Goal: Navigation & Orientation: Find specific page/section

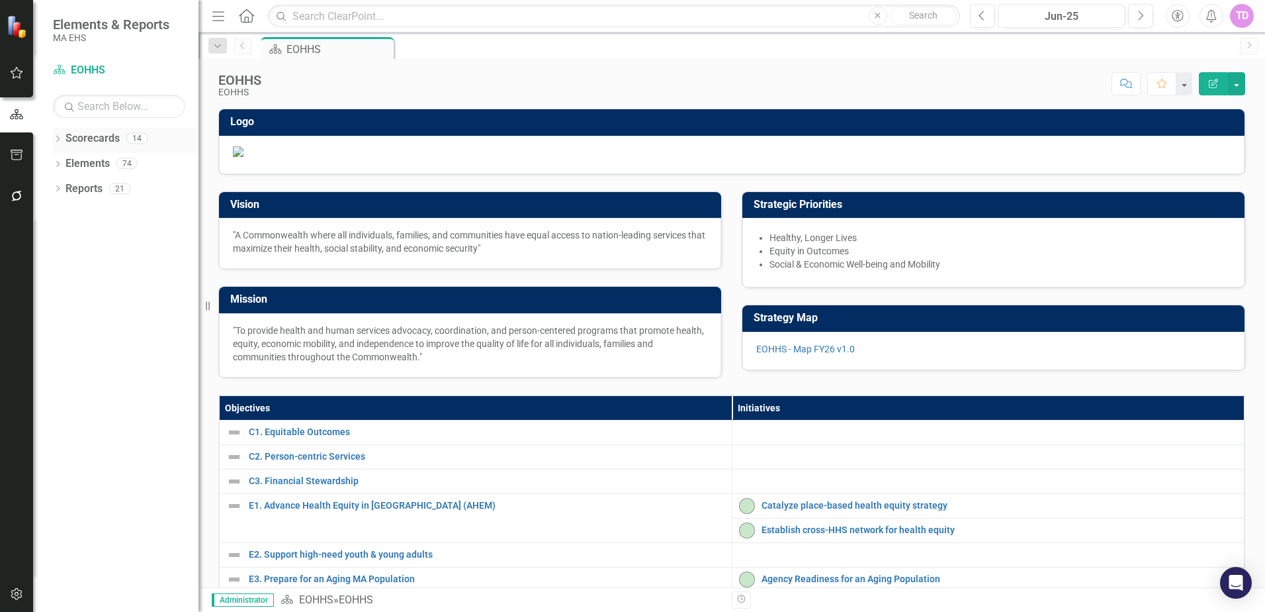
click at [55, 136] on icon "Dropdown" at bounding box center [57, 139] width 9 height 7
click at [66, 168] on div "Dropdown" at bounding box center [65, 163] width 10 height 11
click at [121, 433] on link "MCDHH" at bounding box center [142, 439] width 113 height 15
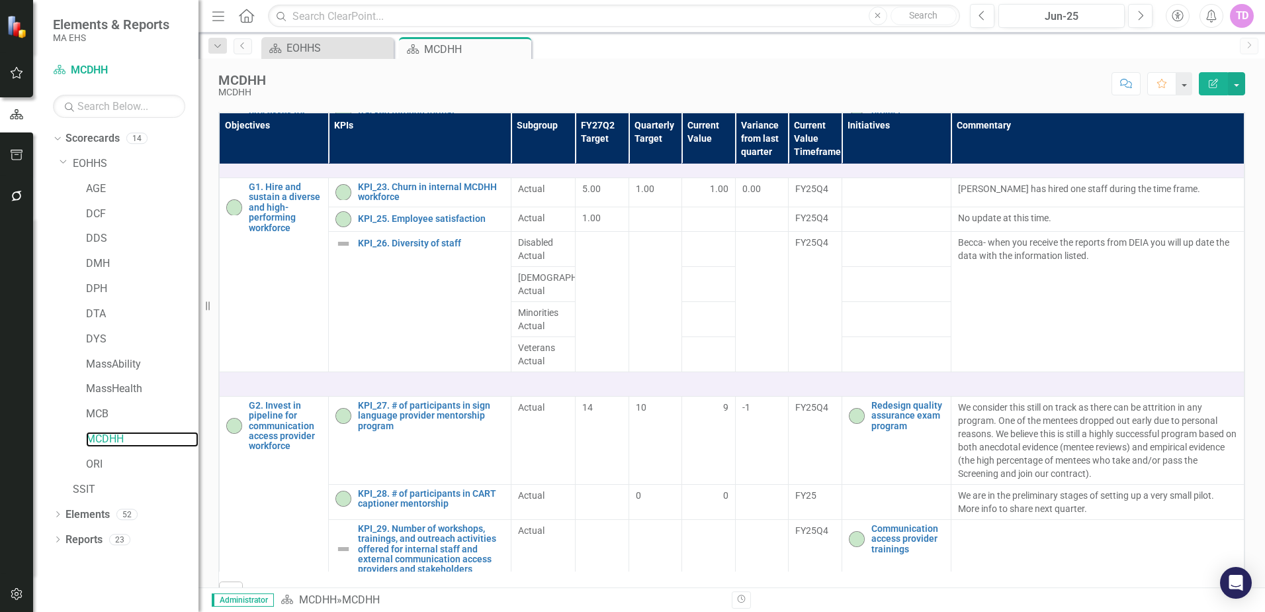
scroll to position [1938, 0]
click at [1066, 372] on td "Becca- when you receive the reports from DEIA you will up date the data with th…" at bounding box center [1098, 302] width 293 height 140
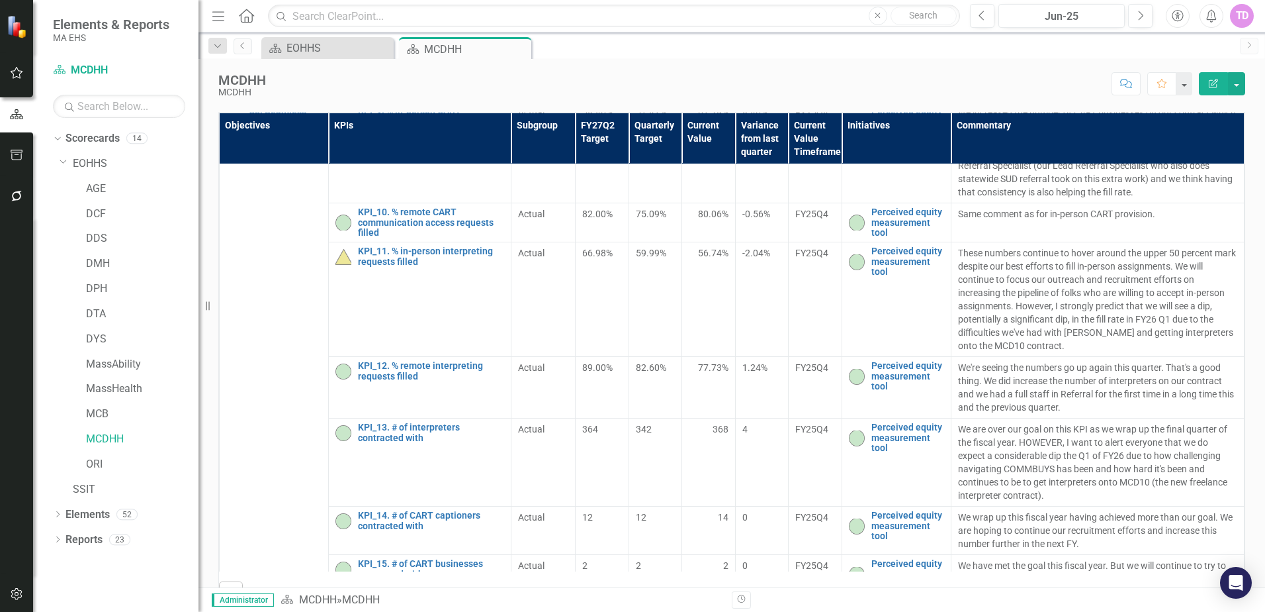
scroll to position [428, 0]
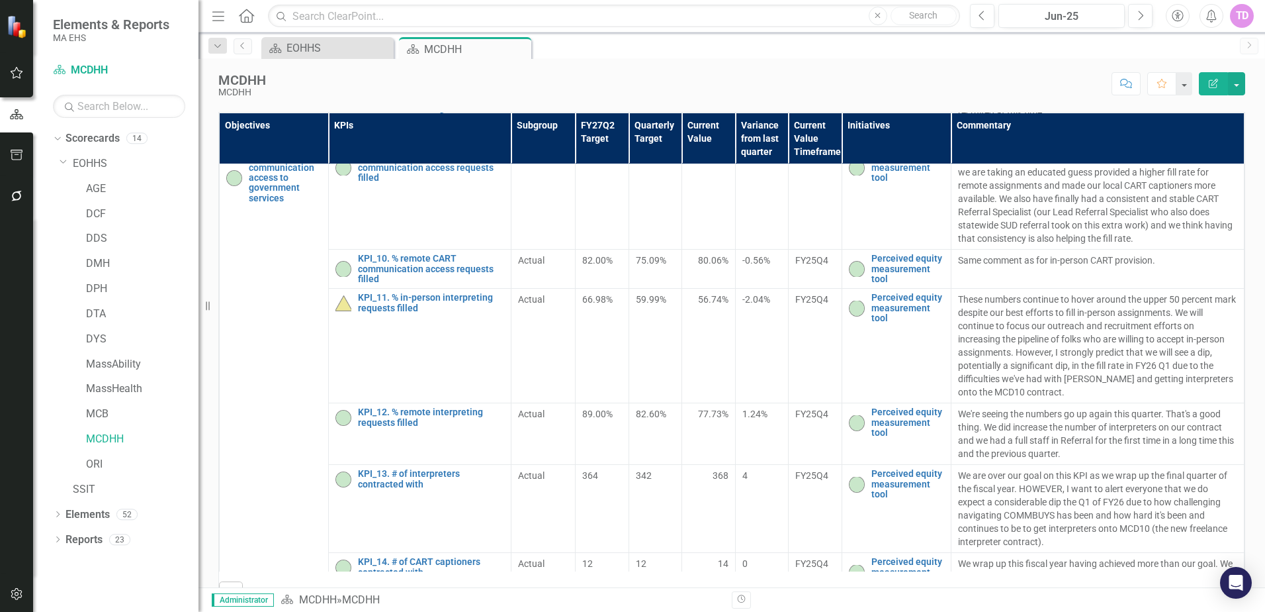
drag, startPoint x: 1064, startPoint y: 436, endPoint x: 586, endPoint y: 232, distance: 519.1
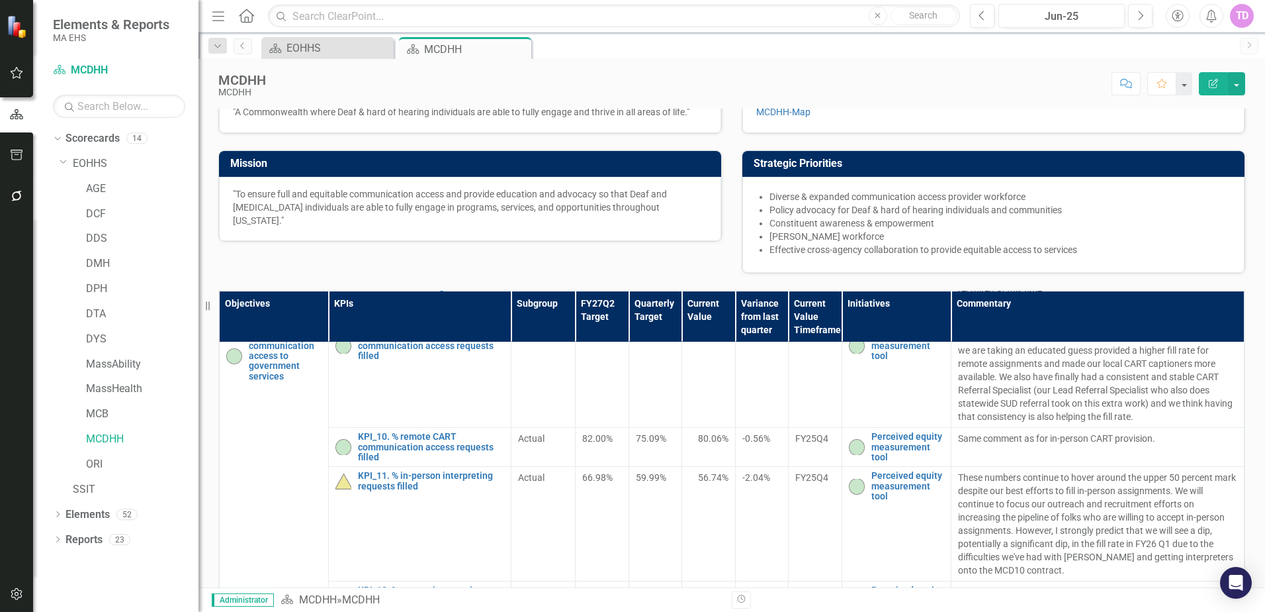
scroll to position [159, 0]
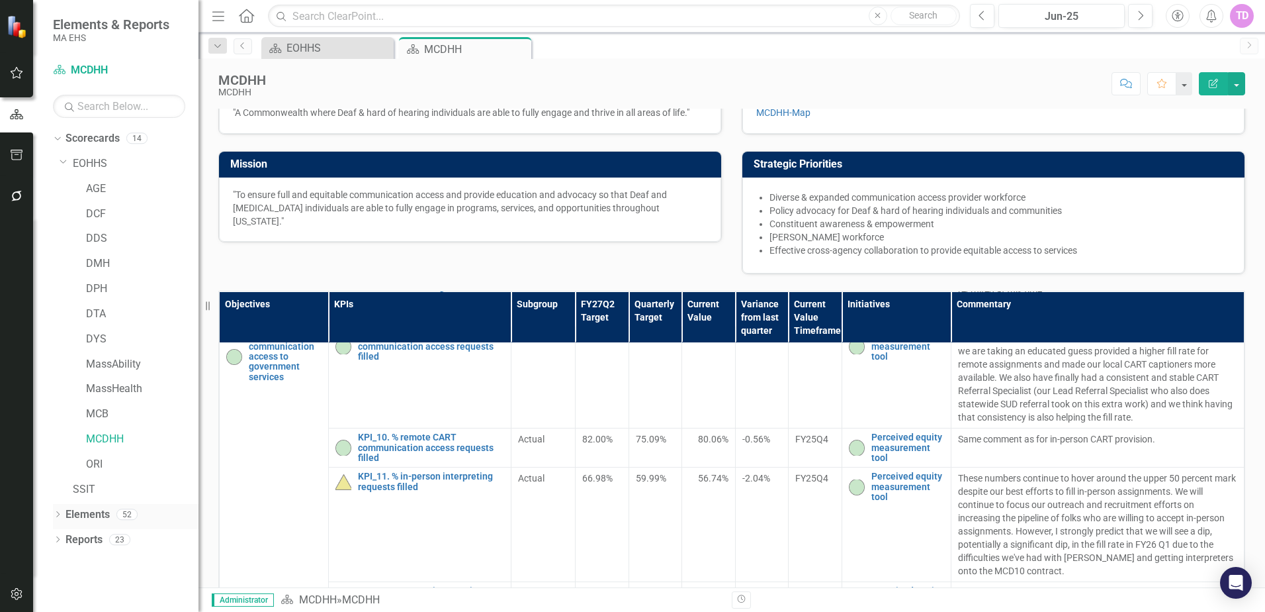
click at [116, 508] on div "Elements 52" at bounding box center [132, 516] width 133 height 25
click at [84, 505] on div "Elements" at bounding box center [88, 515] width 44 height 22
click at [61, 516] on icon "Dropdown" at bounding box center [57, 515] width 9 height 7
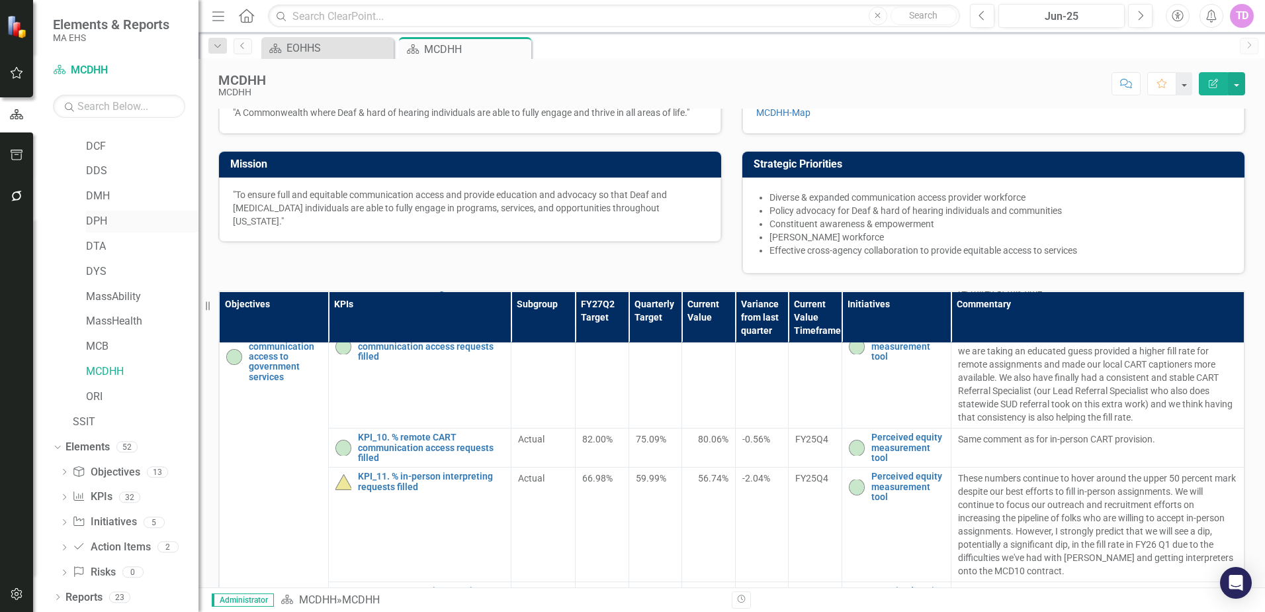
click at [101, 222] on link "DPH" at bounding box center [142, 221] width 113 height 15
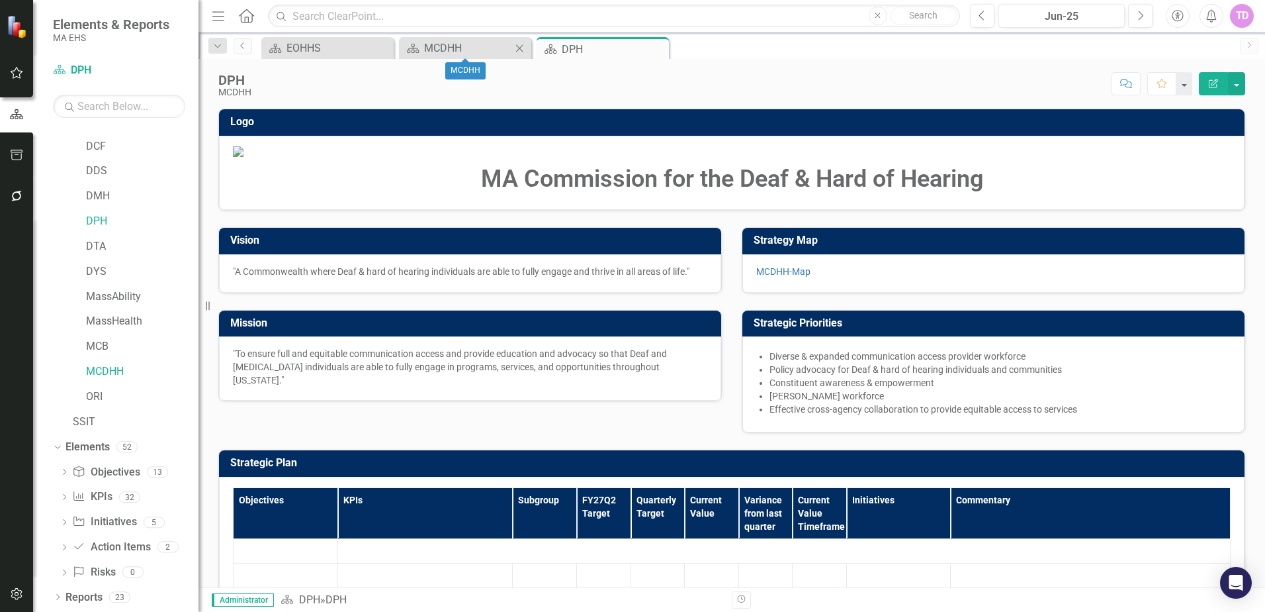
click at [517, 48] on icon "Close" at bounding box center [519, 48] width 13 height 11
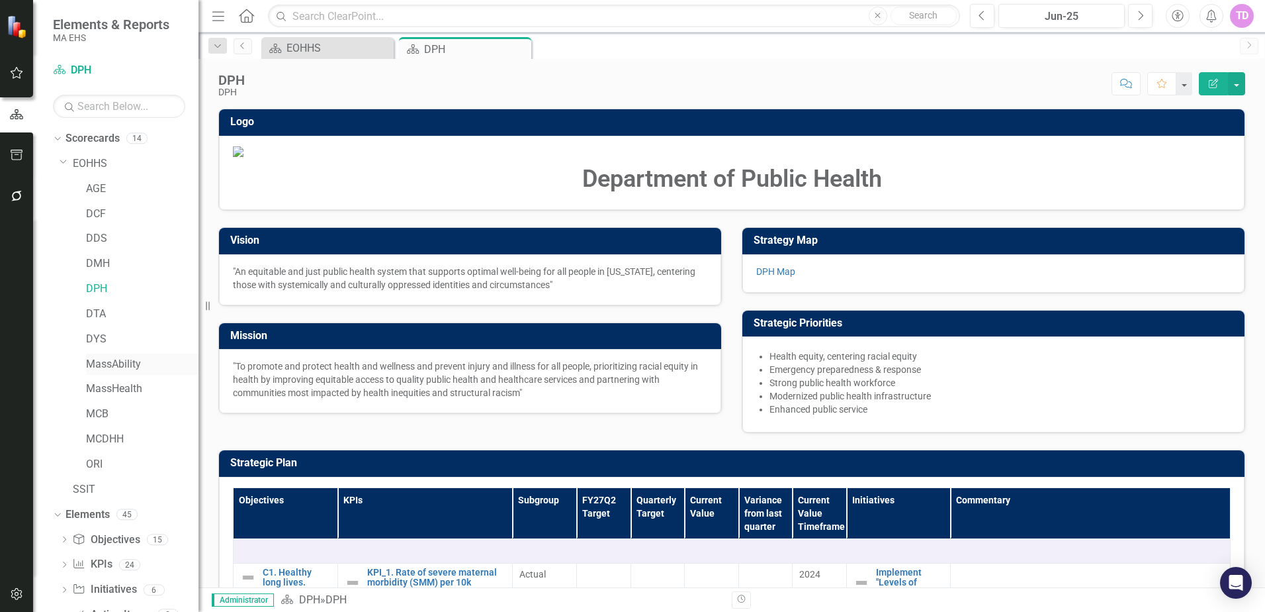
click at [114, 363] on link "MassAbility" at bounding box center [142, 364] width 113 height 15
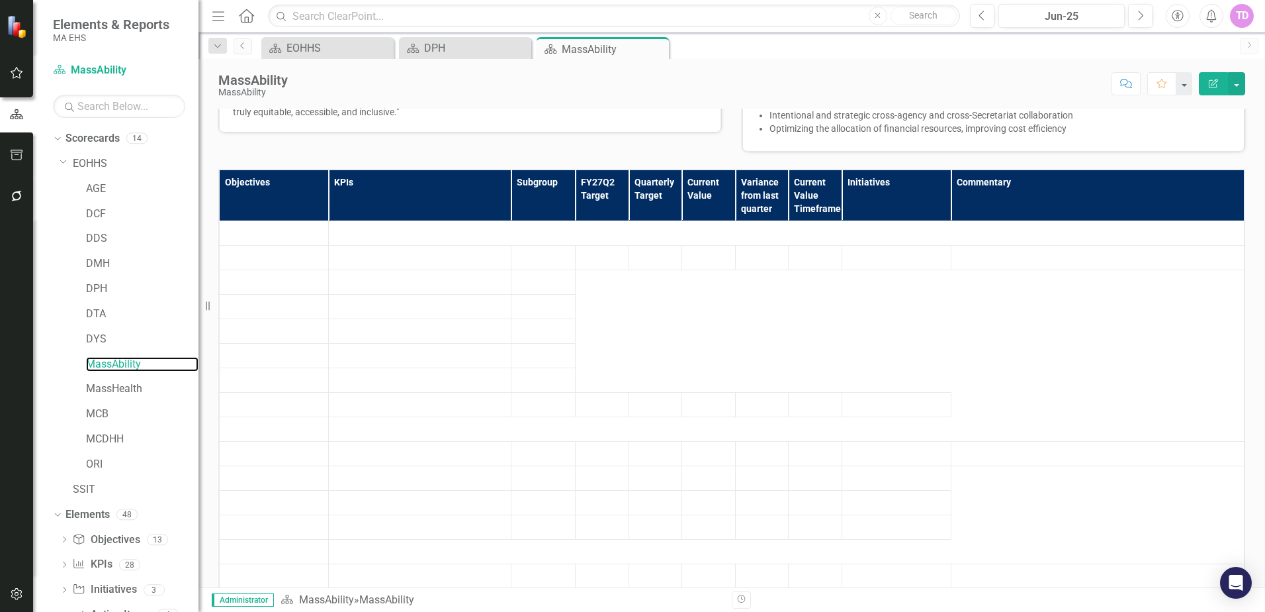
scroll to position [268, 0]
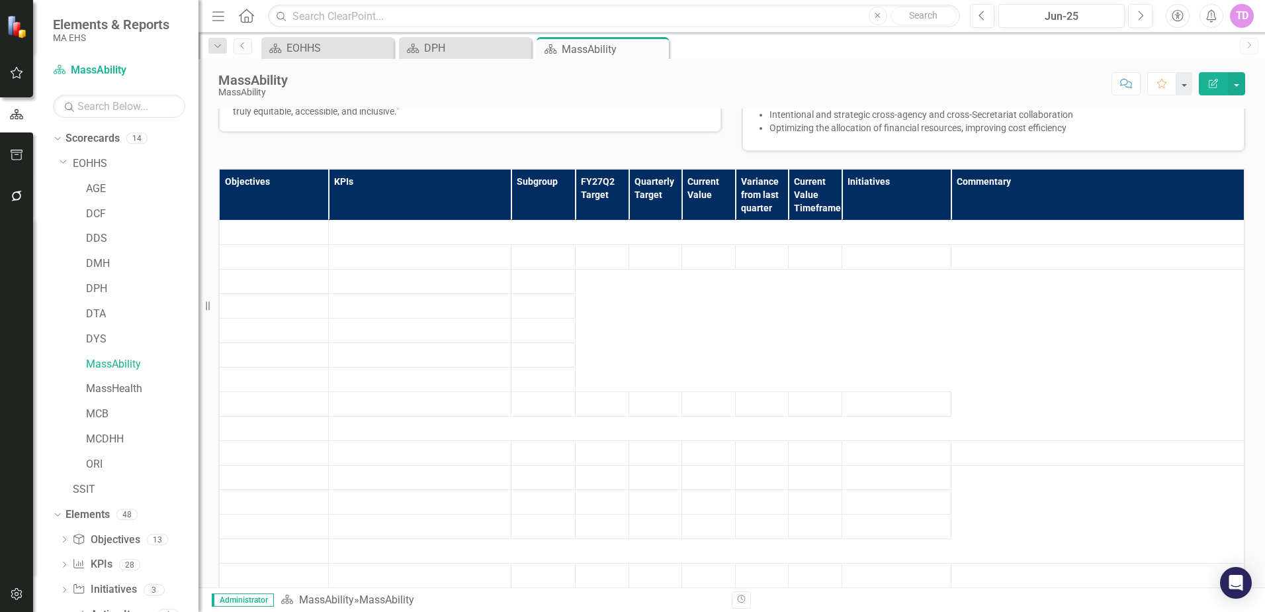
click at [785, 9] on link "MassAbility Map" at bounding box center [790, 3] width 68 height 11
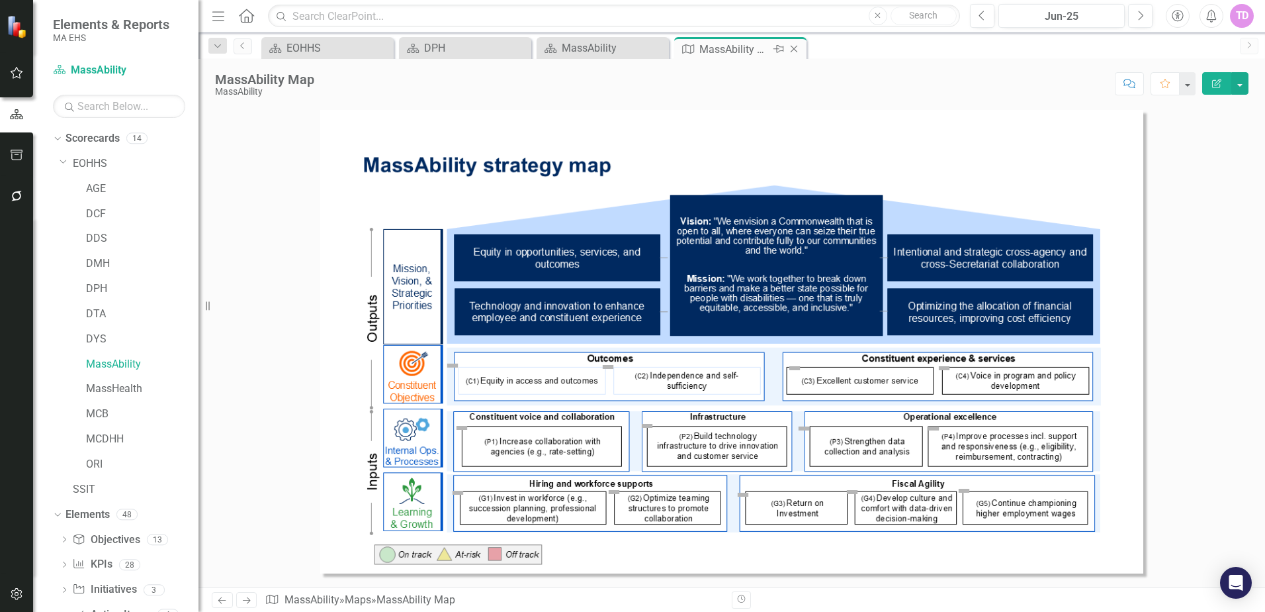
click at [791, 50] on icon "Close" at bounding box center [794, 49] width 13 height 11
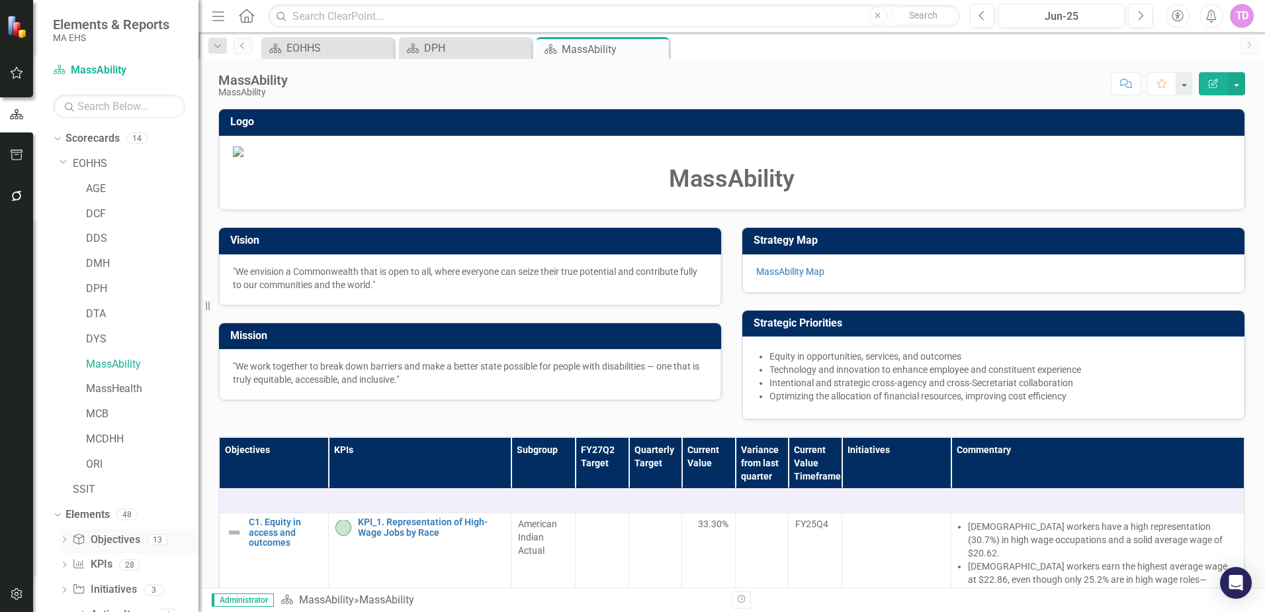
scroll to position [68, 0]
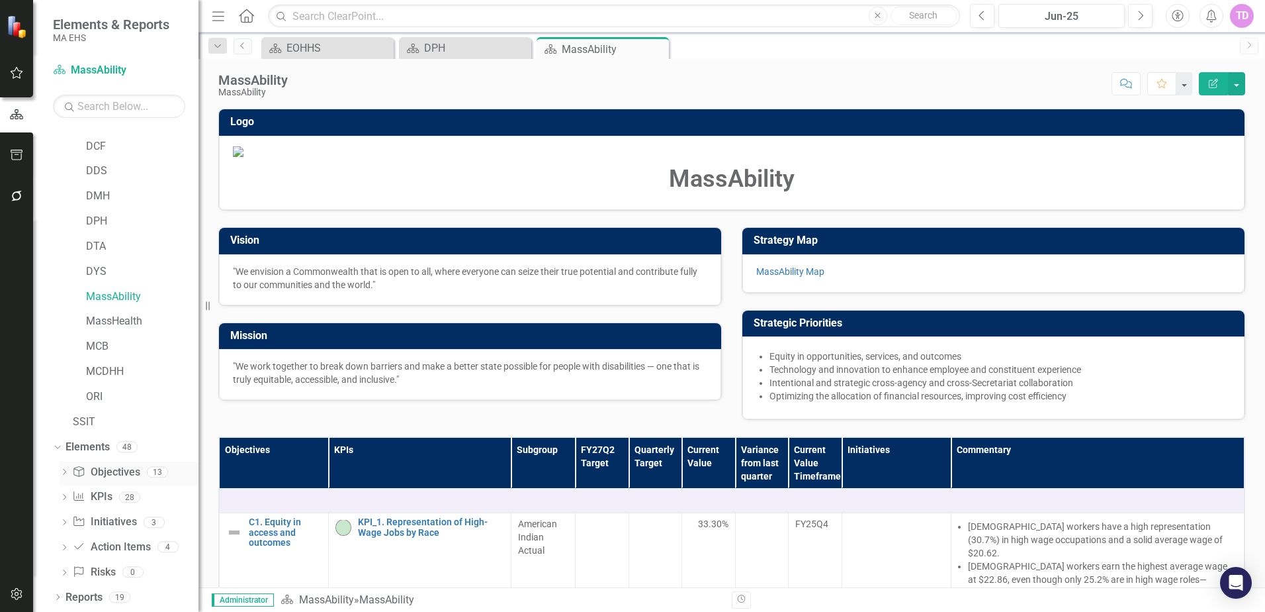
click at [111, 475] on link "Objective Objectives" at bounding box center [106, 472] width 68 height 15
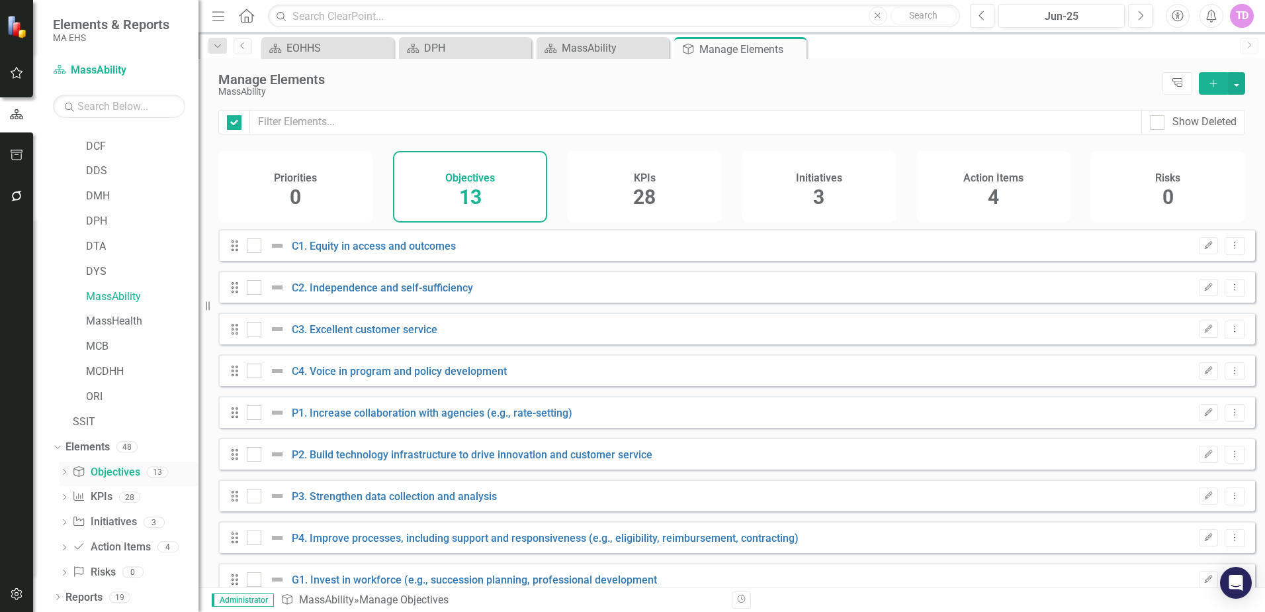
checkbox input "false"
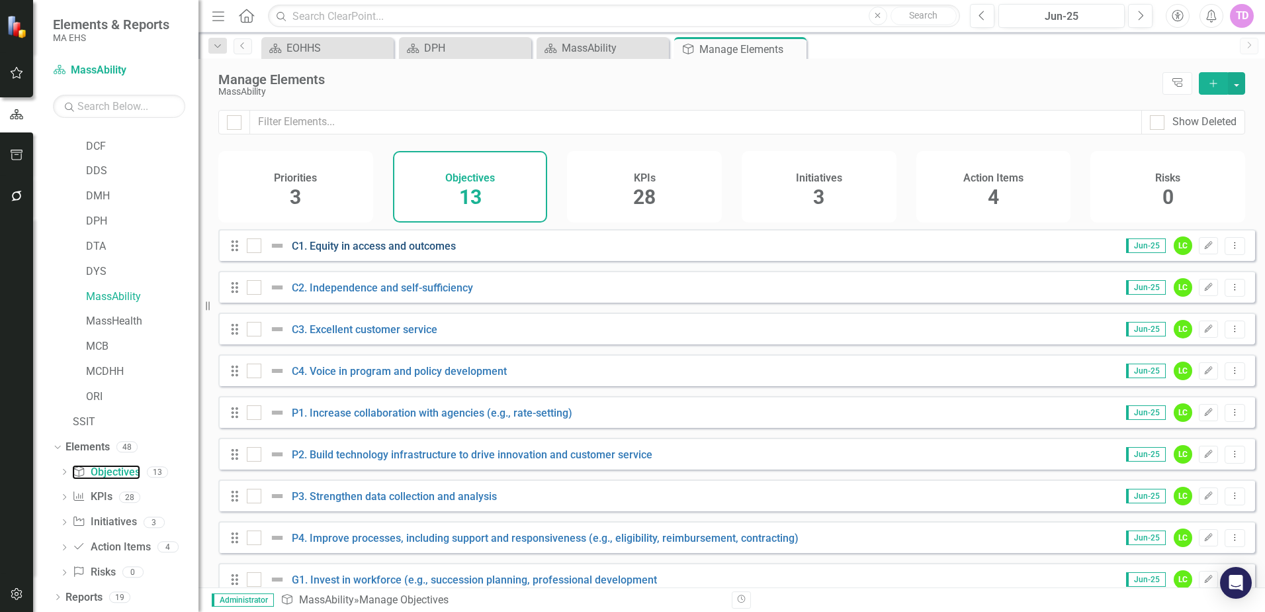
scroll to position [194, 0]
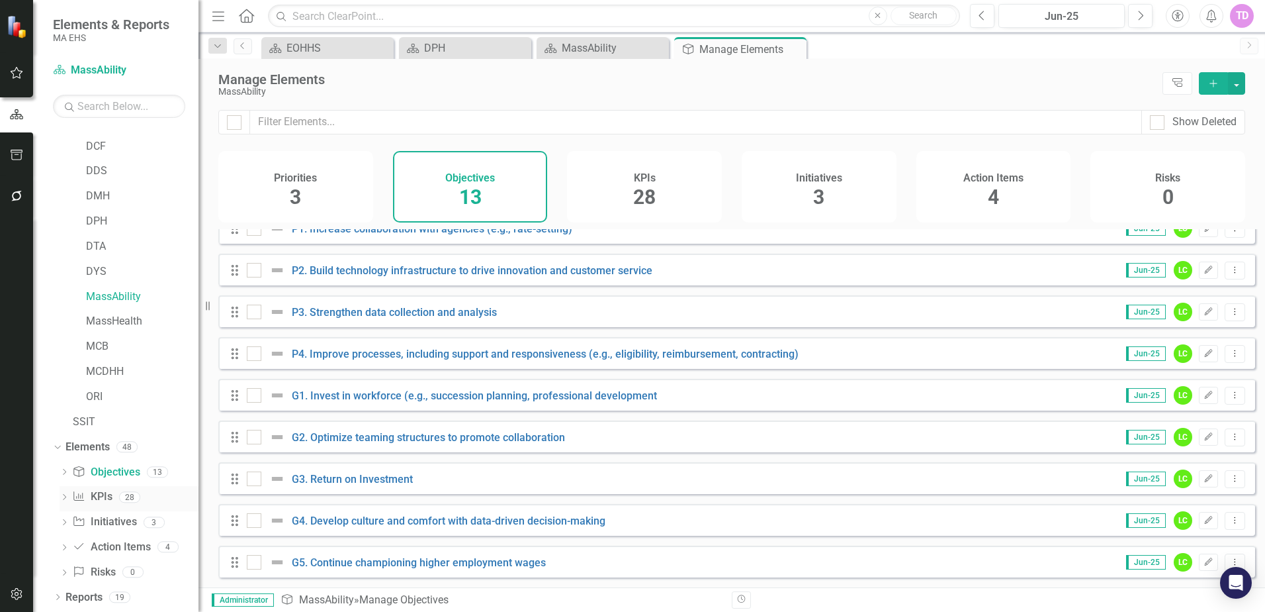
click at [109, 499] on link "KPI KPIs" at bounding box center [92, 496] width 40 height 15
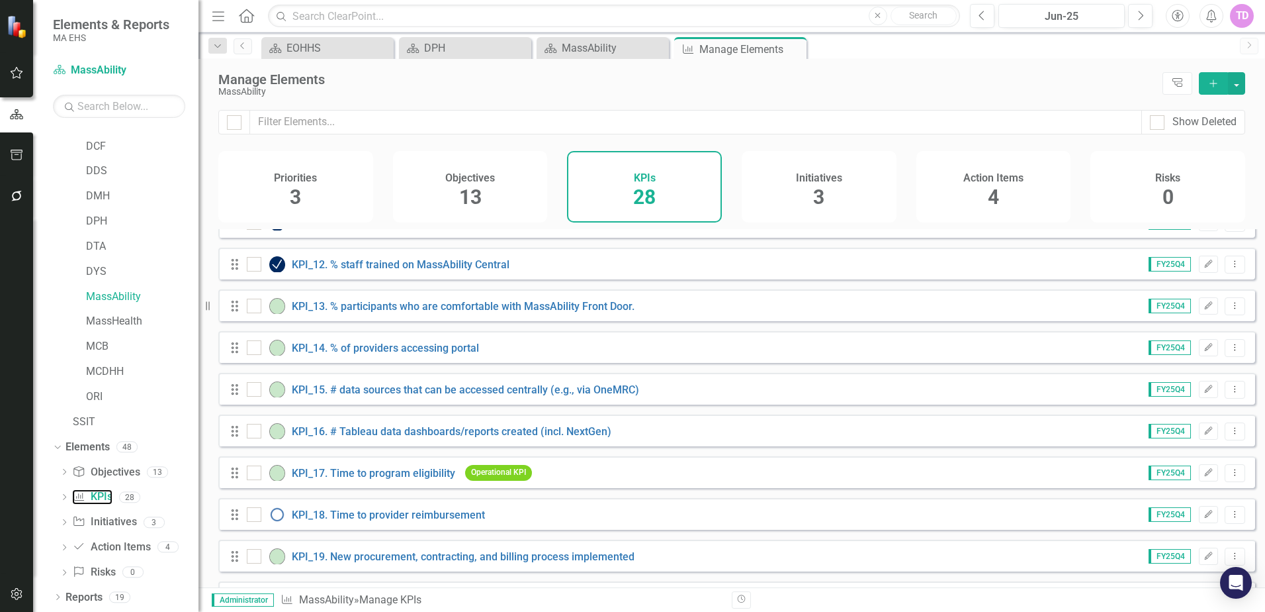
scroll to position [441, 0]
click at [428, 478] on link "KPI_17. Time to program eligibility" at bounding box center [373, 472] width 163 height 13
